Goal: Information Seeking & Learning: Learn about a topic

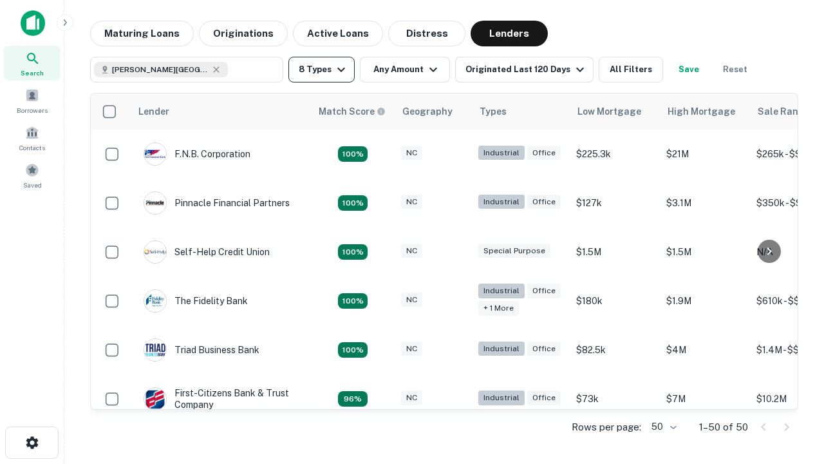
click at [321, 70] on button "8 Types" at bounding box center [321, 70] width 66 height 26
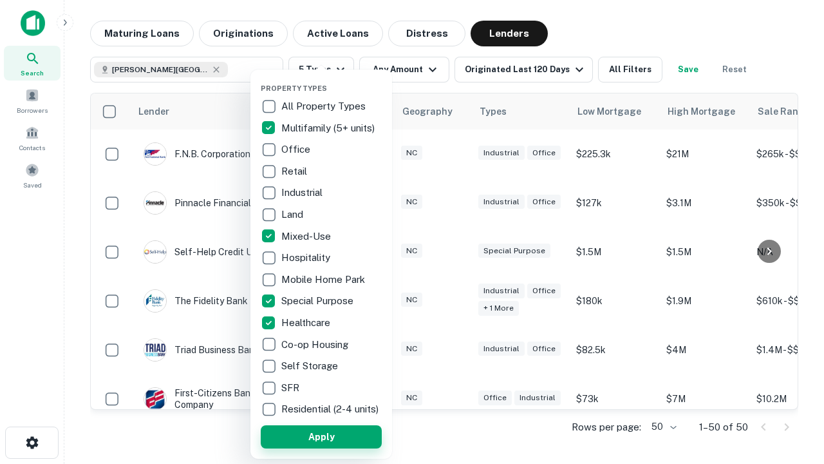
click at [321, 436] on button "Apply" at bounding box center [321, 436] width 121 height 23
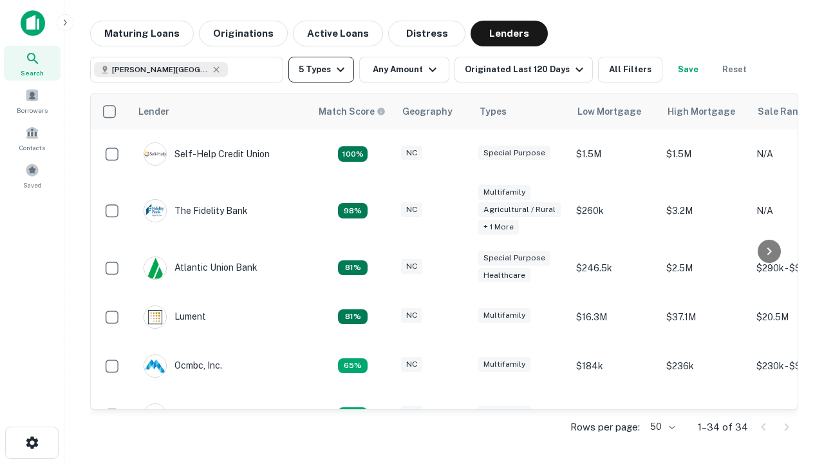
click at [321, 70] on button "5 Types" at bounding box center [321, 70] width 66 height 26
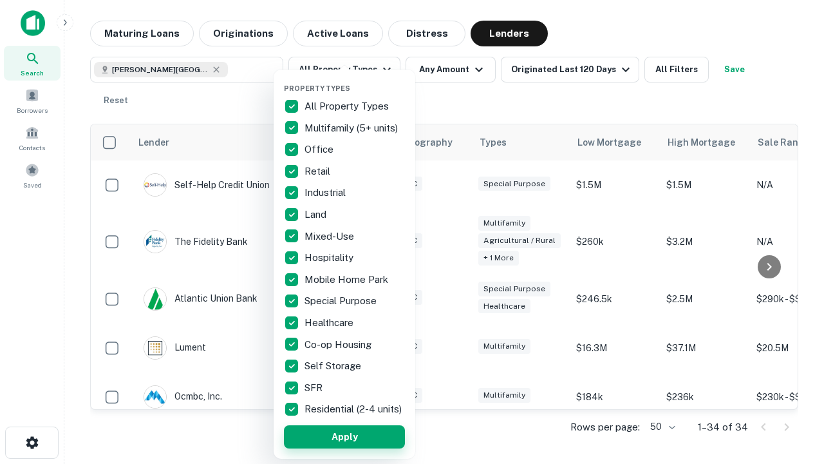
click at [344, 436] on button "Apply" at bounding box center [344, 436] width 121 height 23
